Goal: Navigation & Orientation: Go to known website

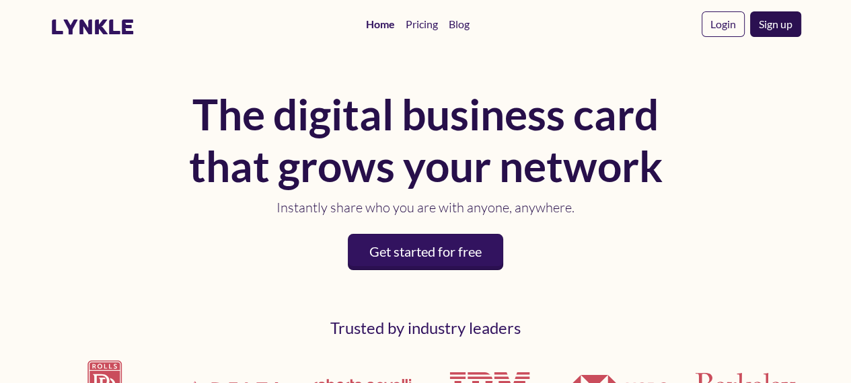
click at [779, 28] on link "Sign up" at bounding box center [775, 24] width 51 height 26
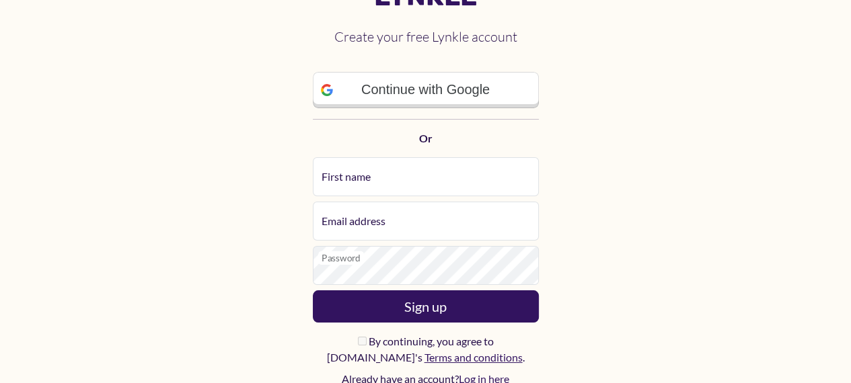
scroll to position [45, 0]
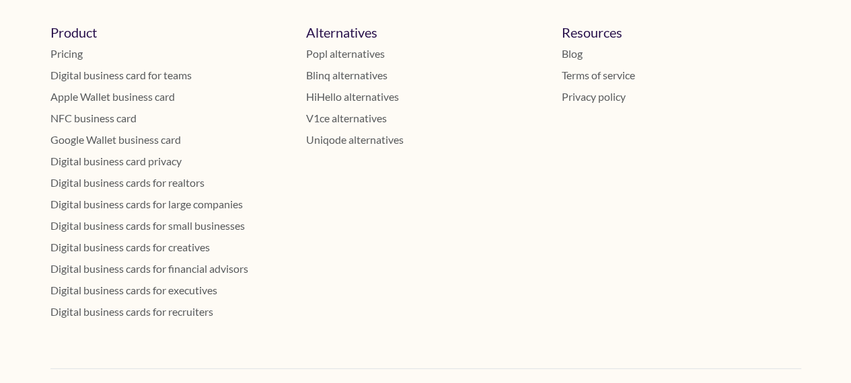
scroll to position [732, 0]
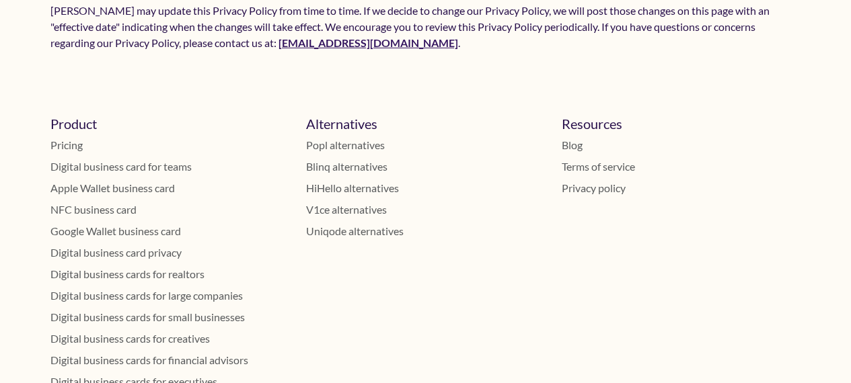
scroll to position [3330, 0]
